Goal: Register for event/course

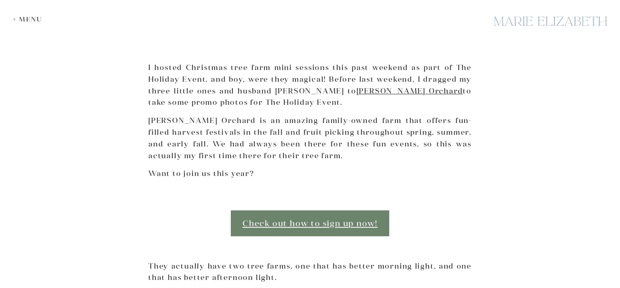
scroll to position [303, 0]
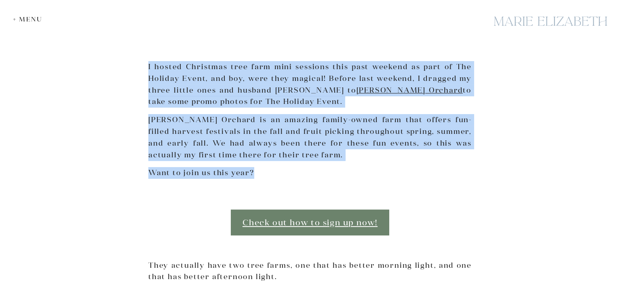
drag, startPoint x: 136, startPoint y: 57, endPoint x: 256, endPoint y: 178, distance: 170.7
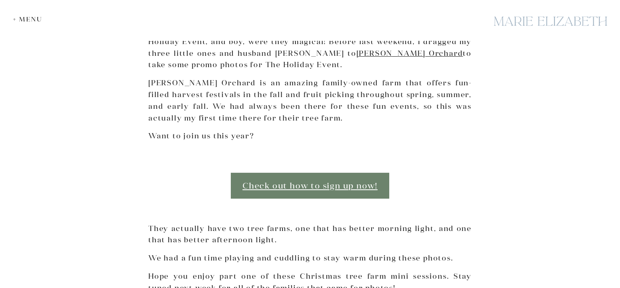
scroll to position [350, 0]
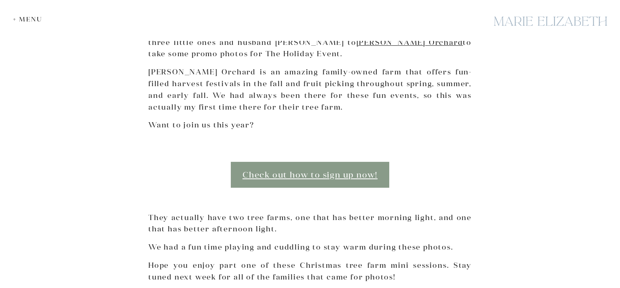
click at [256, 178] on link "Check out how to sign up now!" at bounding box center [310, 174] width 159 height 25
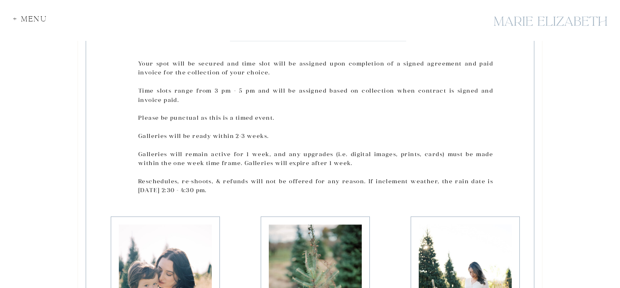
scroll to position [939, 0]
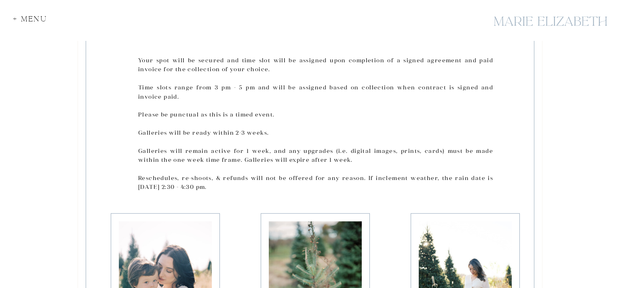
drag, startPoint x: 133, startPoint y: 61, endPoint x: 275, endPoint y: 133, distance: 159.3
click at [275, 133] on div "Collection 1 Your spot will be secured and time slot will be assigned upon comp…" at bounding box center [310, 244] width 485 height 581
click at [275, 133] on p "Your spot will be secured and time slot will be assigned upon completion of a s…" at bounding box center [315, 126] width 355 height 140
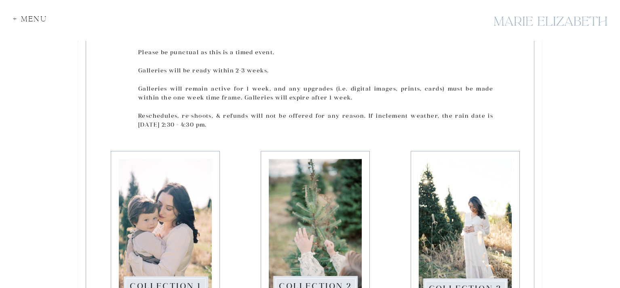
scroll to position [1001, 0]
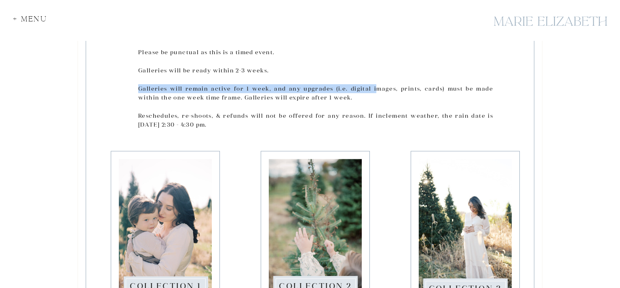
drag, startPoint x: 139, startPoint y: 87, endPoint x: 359, endPoint y: 93, distance: 220.1
click at [359, 93] on p "Your spot will be secured and time slot will be assigned upon completion of a s…" at bounding box center [315, 64] width 355 height 140
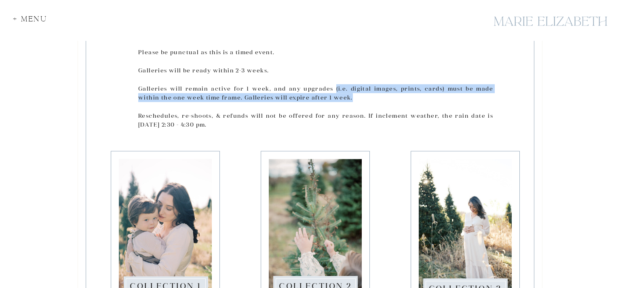
drag, startPoint x: 322, startPoint y: 87, endPoint x: 402, endPoint y: 93, distance: 81.2
click at [402, 93] on p "Your spot will be secured and time slot will be assigned upon completion of a s…" at bounding box center [315, 64] width 355 height 140
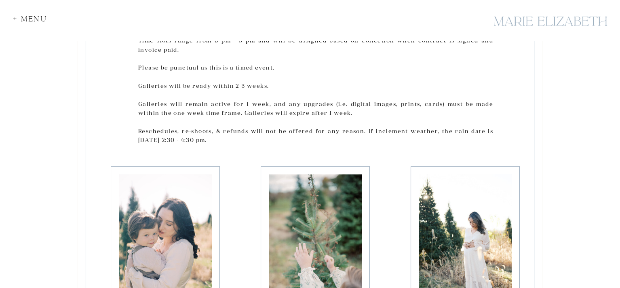
scroll to position [986, 0]
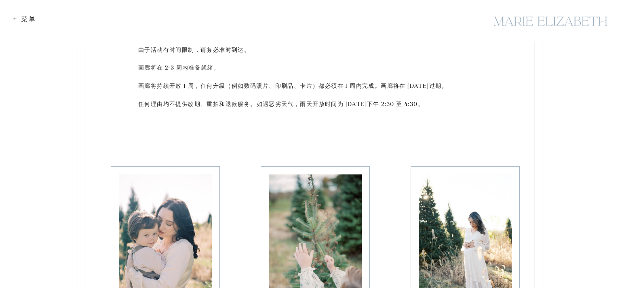
click at [312, 81] on p "在您签署协议并支付发票后，我们将为您预留位置并分配时间段，具体时间取决于您所选的取货地点。 时间段为下午 3 点至 5 点，具体时间将根据您签署合同并支付发票…" at bounding box center [315, 79] width 355 height 140
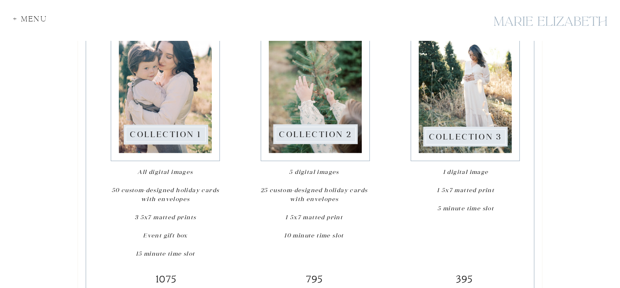
scroll to position [1154, 0]
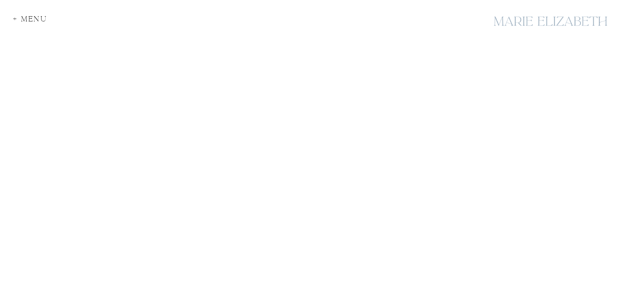
scroll to position [1557, 0]
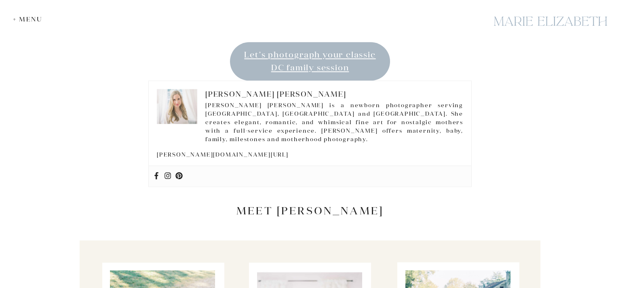
scroll to position [1703, 0]
